Goal: Task Accomplishment & Management: Manage account settings

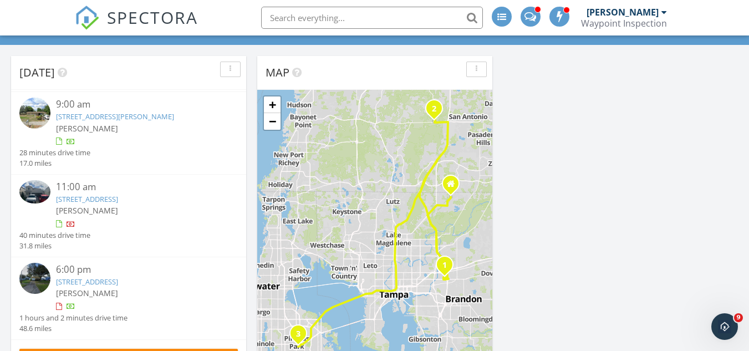
click at [118, 199] on link "11618 Brae Wy, Dade City, FL 33525" at bounding box center [87, 199] width 62 height 10
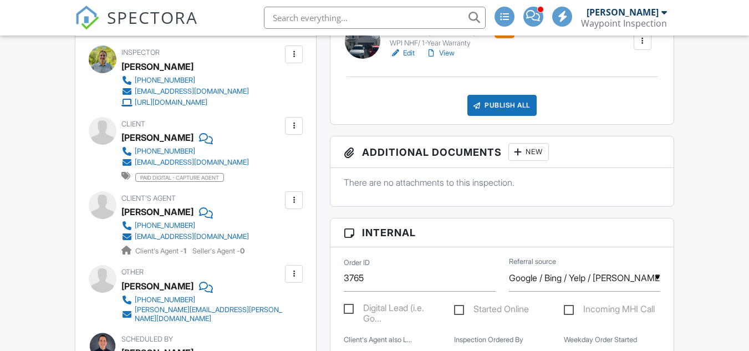
scroll to position [194, 0]
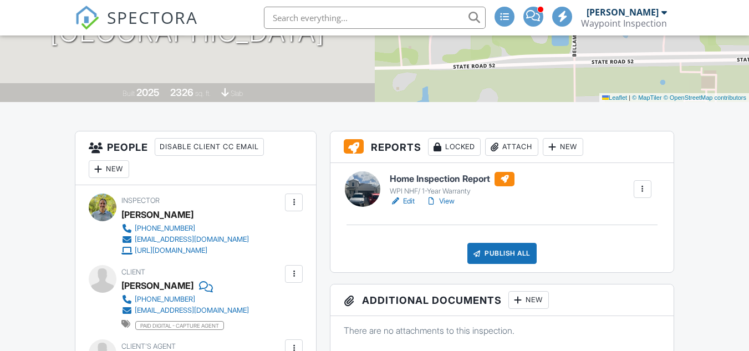
click at [451, 198] on link "View" at bounding box center [440, 201] width 29 height 11
click at [452, 203] on link "View" at bounding box center [440, 201] width 29 height 11
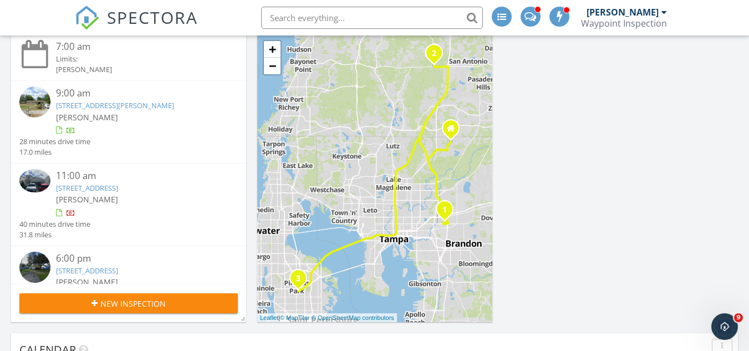
click at [124, 103] on link "10142 Bryan Rd, Tampa, FL 33610" at bounding box center [115, 105] width 118 height 10
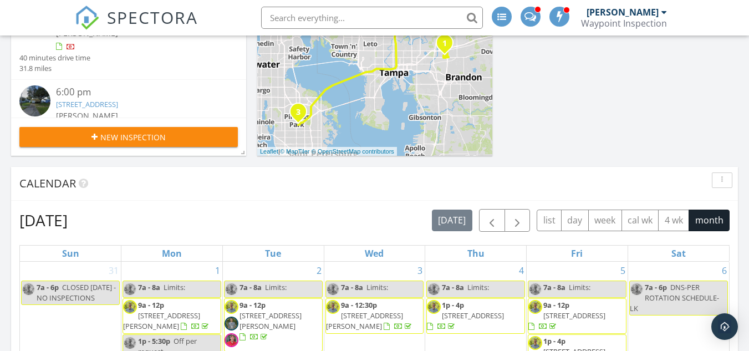
click at [118, 101] on link "[STREET_ADDRESS]" at bounding box center [87, 104] width 62 height 10
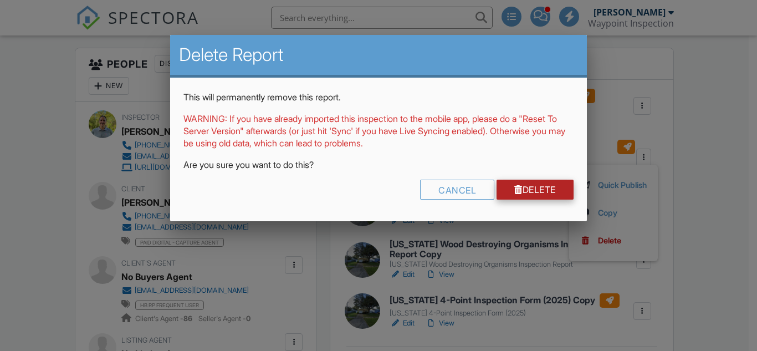
click at [537, 194] on link "Delete" at bounding box center [534, 190] width 77 height 20
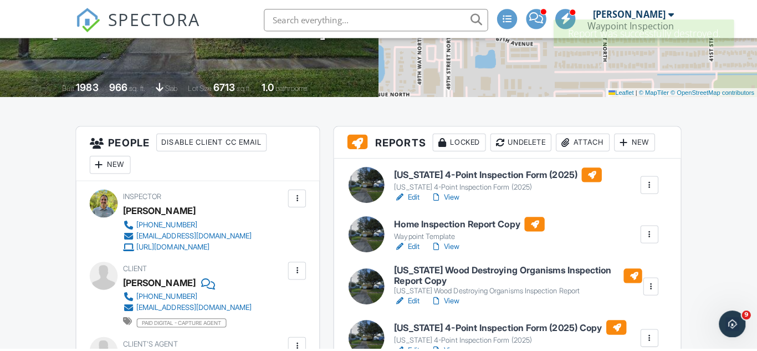
scroll to position [222, 0]
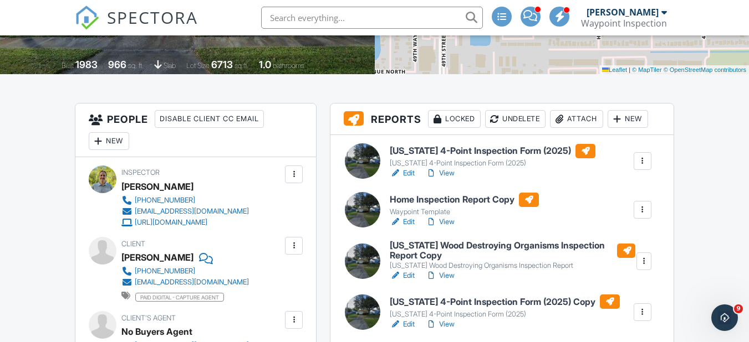
click at [644, 208] on div at bounding box center [642, 209] width 11 height 11
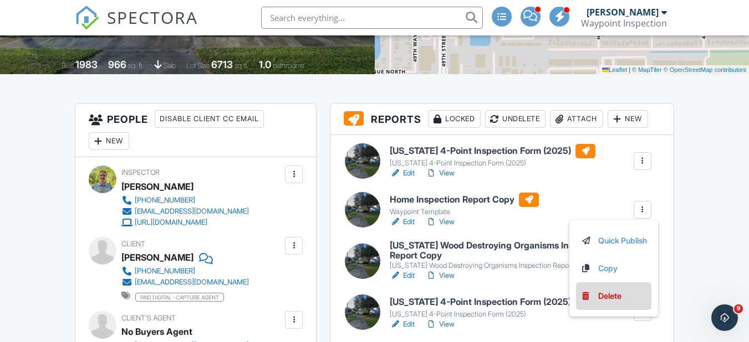
click at [601, 295] on div "Delete" at bounding box center [609, 296] width 23 height 12
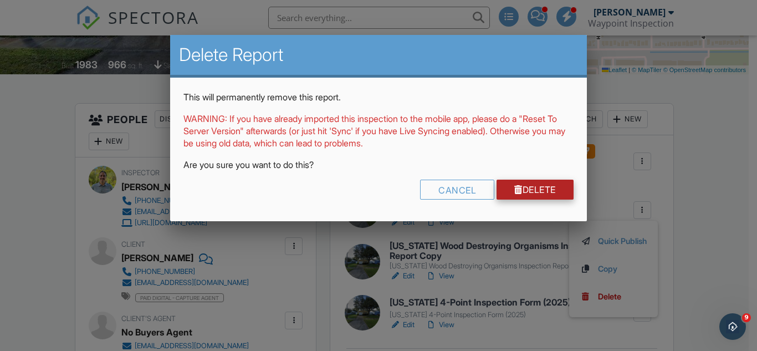
click at [531, 187] on link "Delete" at bounding box center [534, 190] width 77 height 20
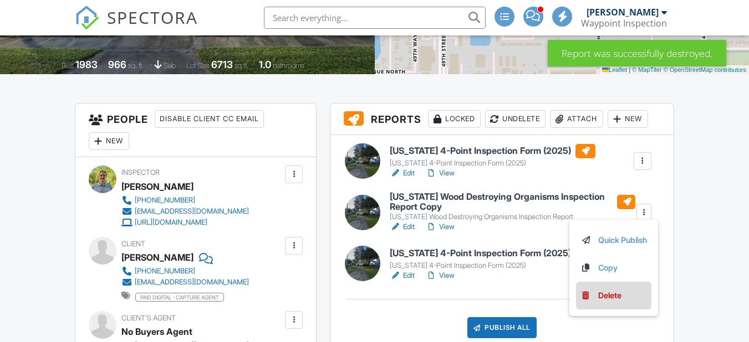
click at [616, 293] on div "Delete" at bounding box center [609, 296] width 23 height 12
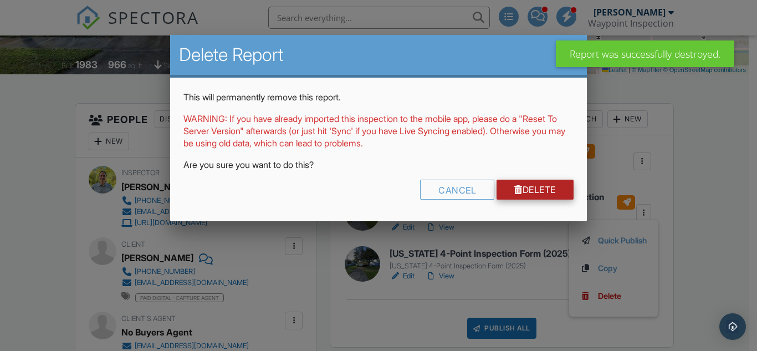
click at [529, 195] on link "Delete" at bounding box center [534, 190] width 77 height 20
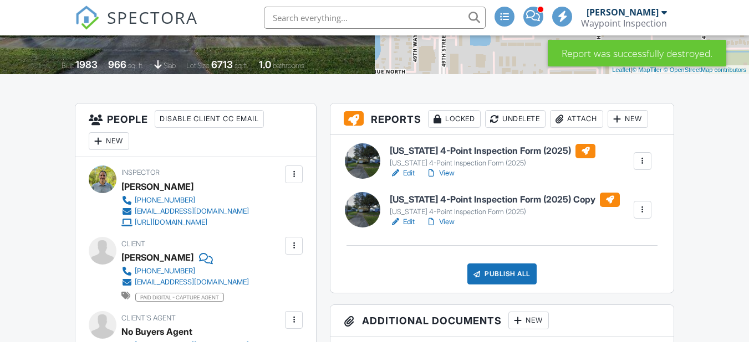
click at [645, 161] on div at bounding box center [642, 161] width 11 height 11
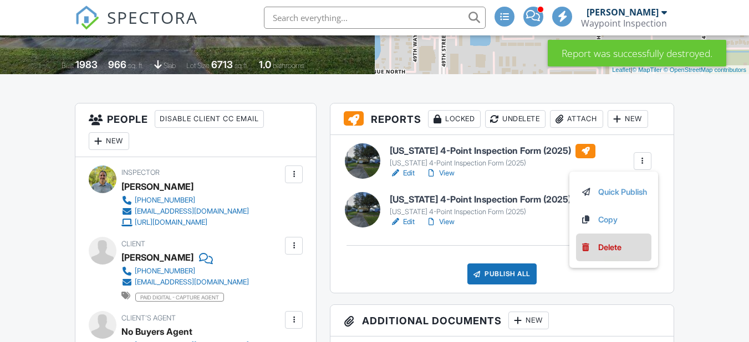
click at [612, 247] on div "Delete" at bounding box center [609, 248] width 23 height 12
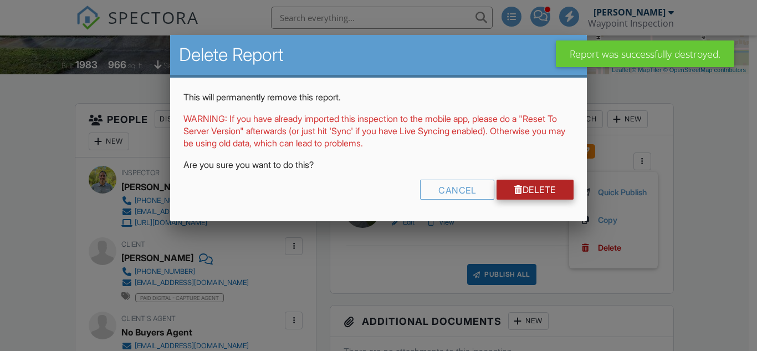
click at [527, 186] on link "Delete" at bounding box center [534, 190] width 77 height 20
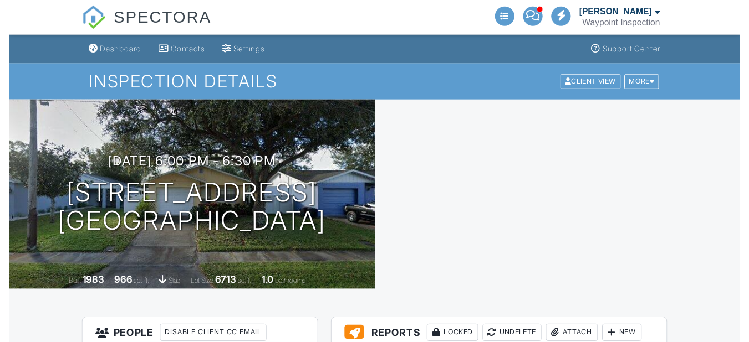
scroll to position [255, 0]
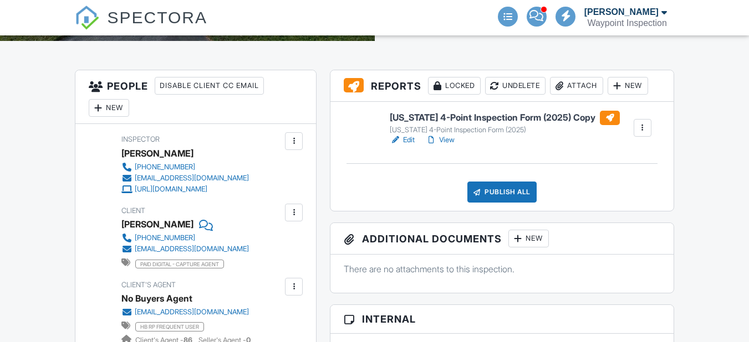
click at [453, 111] on h6 "[US_STATE] 4-Point Inspection Form (2025) Copy" at bounding box center [504, 118] width 230 height 14
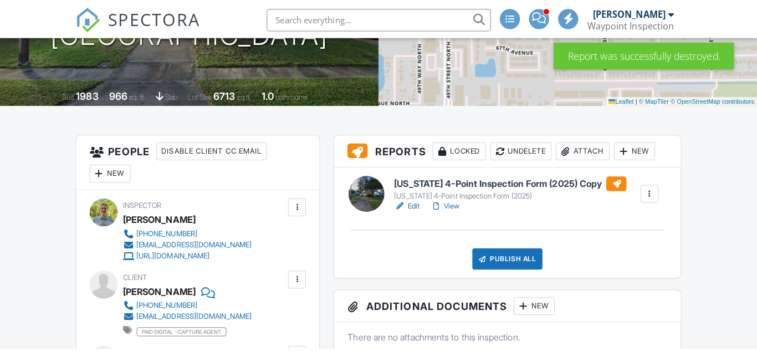
scroll to position [193, 0]
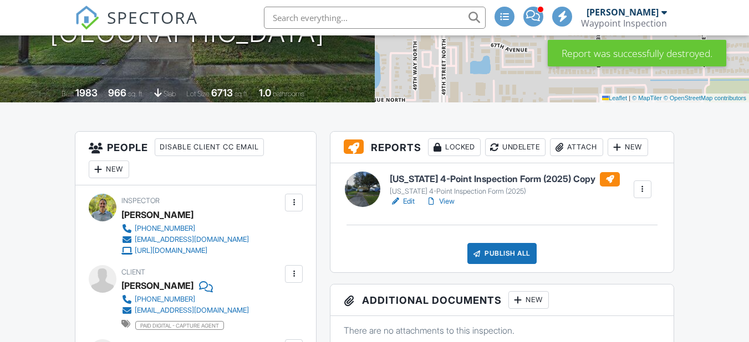
click at [519, 145] on div "Undelete" at bounding box center [515, 148] width 60 height 18
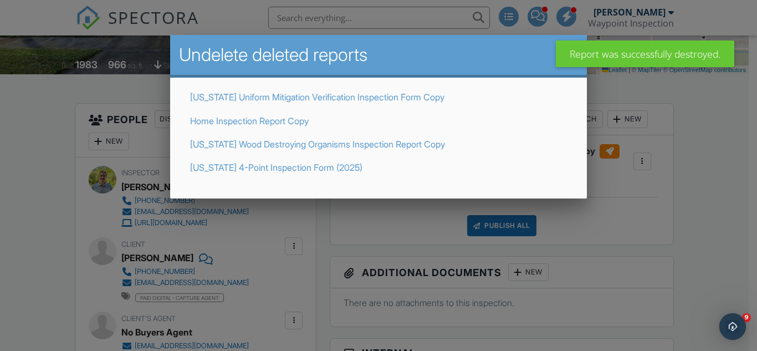
scroll to position [0, 0]
click at [261, 122] on link "Home Inspection Report Copy" at bounding box center [249, 120] width 119 height 11
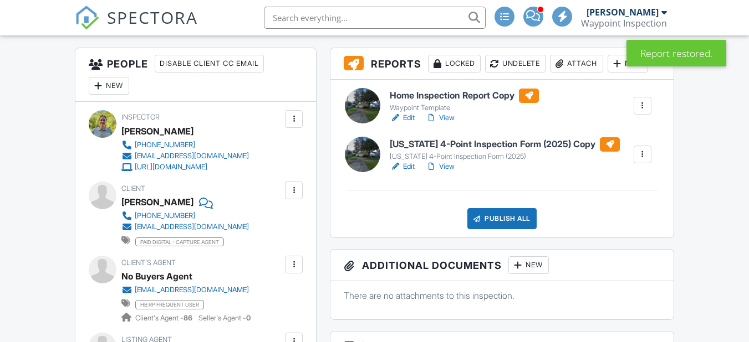
scroll to position [277, 0]
click at [452, 118] on link "View" at bounding box center [440, 117] width 29 height 11
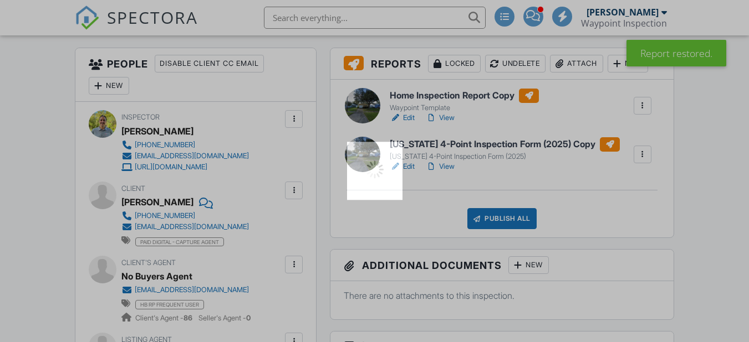
scroll to position [0, 0]
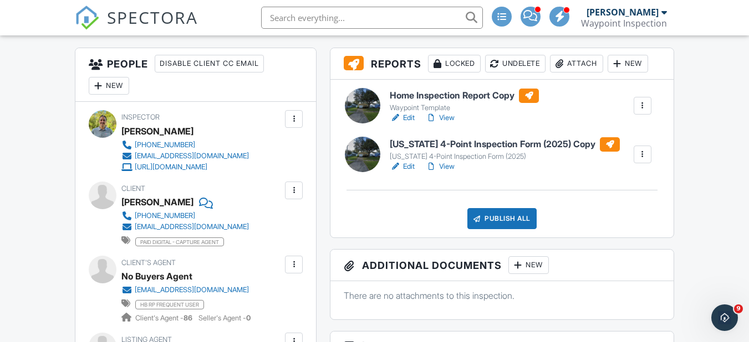
click at [642, 110] on div at bounding box center [642, 105] width 11 height 11
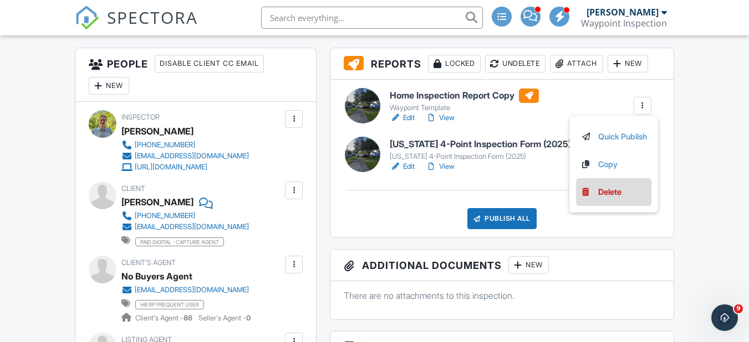
click at [607, 198] on div "Delete" at bounding box center [609, 192] width 23 height 12
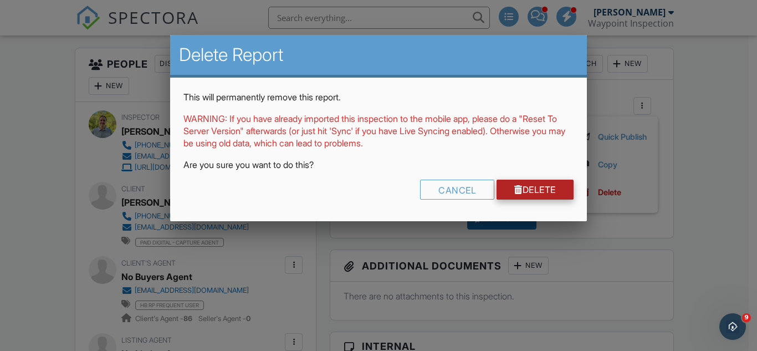
click at [517, 192] on div at bounding box center [518, 189] width 8 height 9
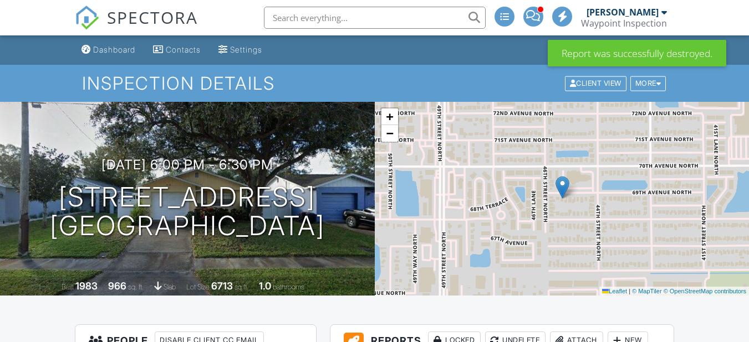
scroll to position [222, 0]
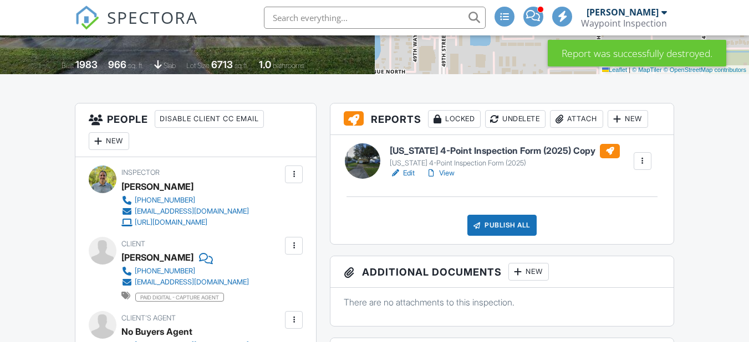
click at [449, 174] on link "View" at bounding box center [440, 173] width 29 height 11
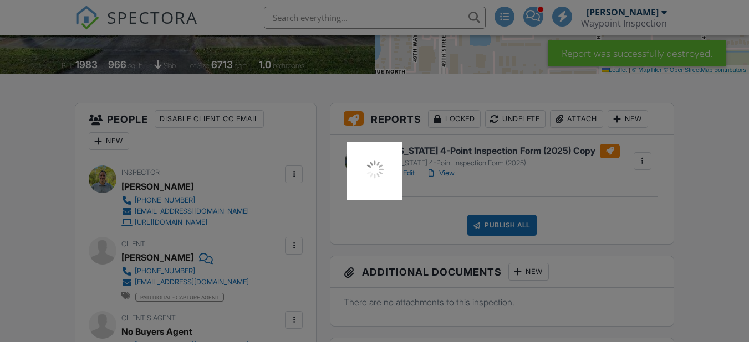
scroll to position [0, 0]
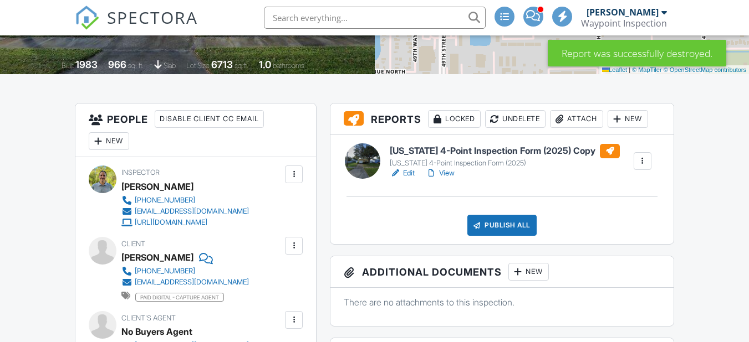
click at [451, 171] on link "View" at bounding box center [440, 173] width 29 height 11
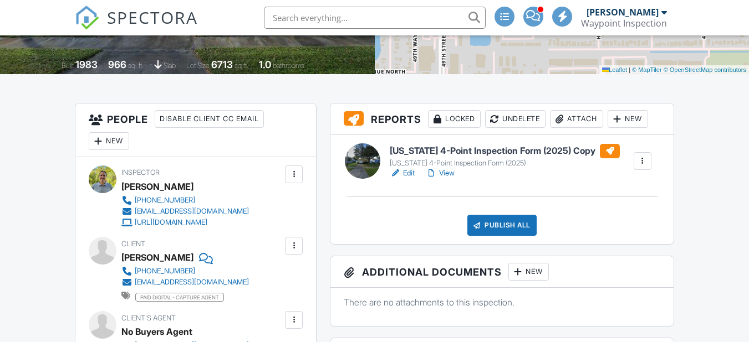
click at [450, 172] on link "View" at bounding box center [440, 173] width 29 height 11
click at [451, 173] on link "View" at bounding box center [440, 173] width 29 height 11
click at [448, 172] on link "View" at bounding box center [440, 173] width 29 height 11
click at [408, 171] on link "Edit" at bounding box center [401, 173] width 25 height 11
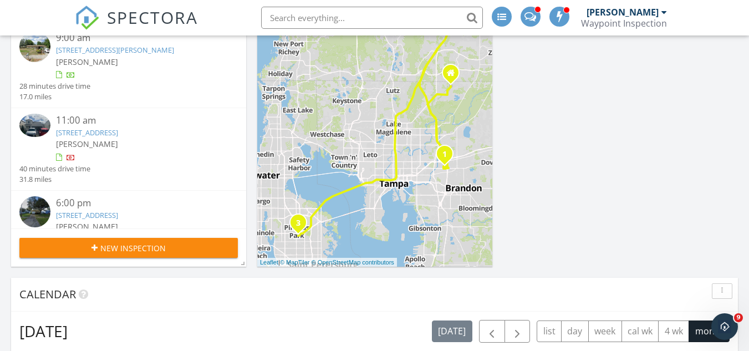
click at [114, 215] on link "4550 69th Ave, Pinellas Park, FL 33781" at bounding box center [87, 215] width 62 height 10
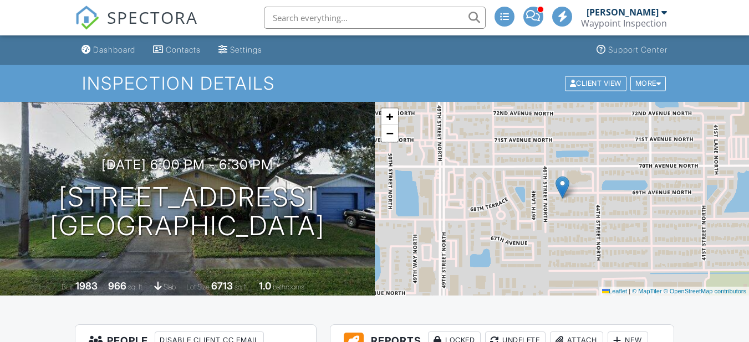
scroll to position [277, 0]
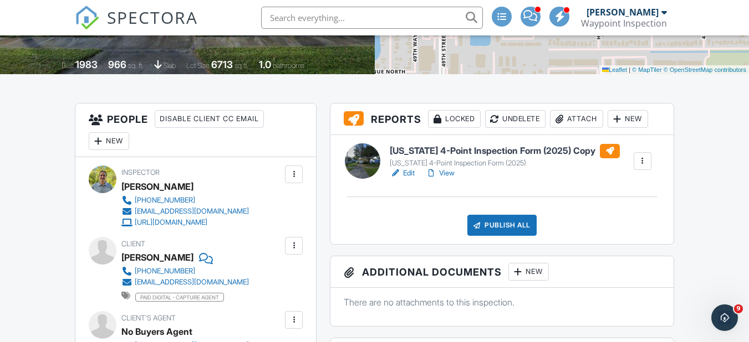
click at [454, 171] on link "View" at bounding box center [440, 173] width 29 height 11
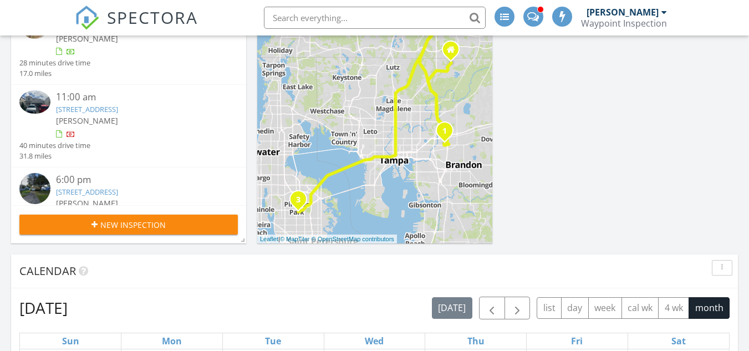
scroll to position [915, 766]
click at [118, 107] on link "[STREET_ADDRESS]" at bounding box center [87, 109] width 62 height 10
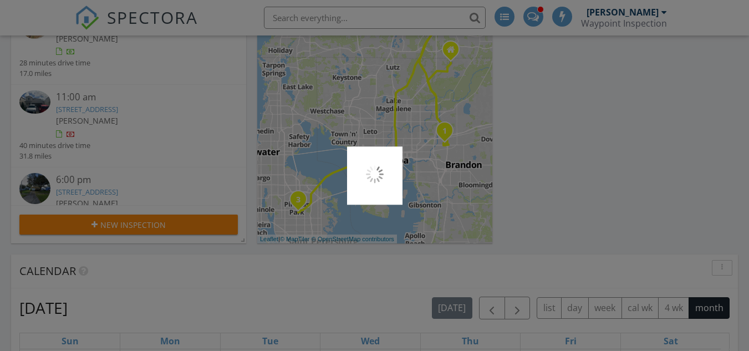
scroll to position [166, 0]
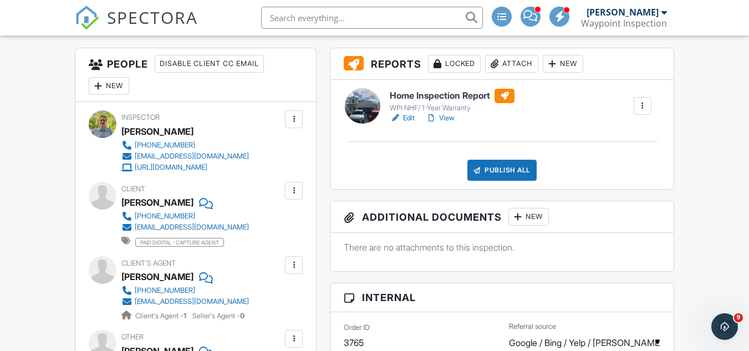
click at [451, 119] on link "View" at bounding box center [440, 117] width 29 height 11
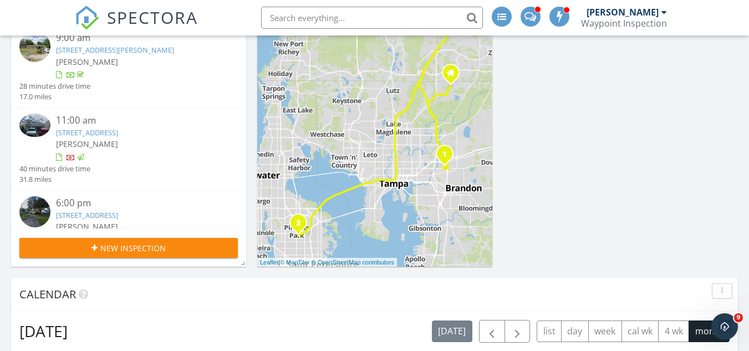
click at [118, 217] on link "4550 69th Ave, Pinellas Park, FL 33781" at bounding box center [87, 215] width 62 height 10
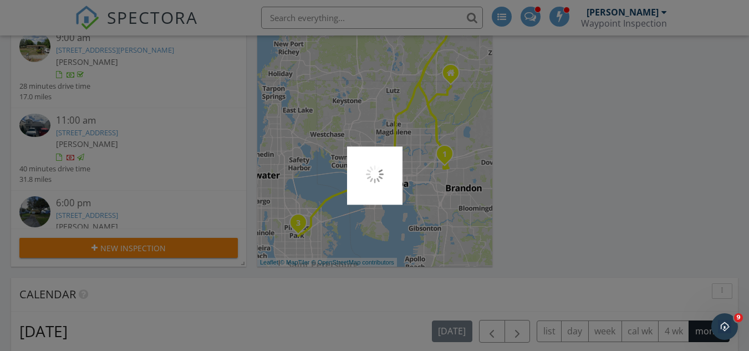
scroll to position [6, 6]
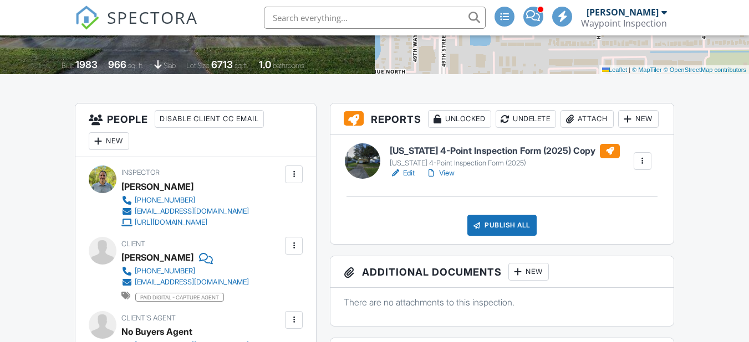
click at [407, 179] on link "Edit" at bounding box center [401, 173] width 25 height 11
